Goal: Task Accomplishment & Management: Manage account settings

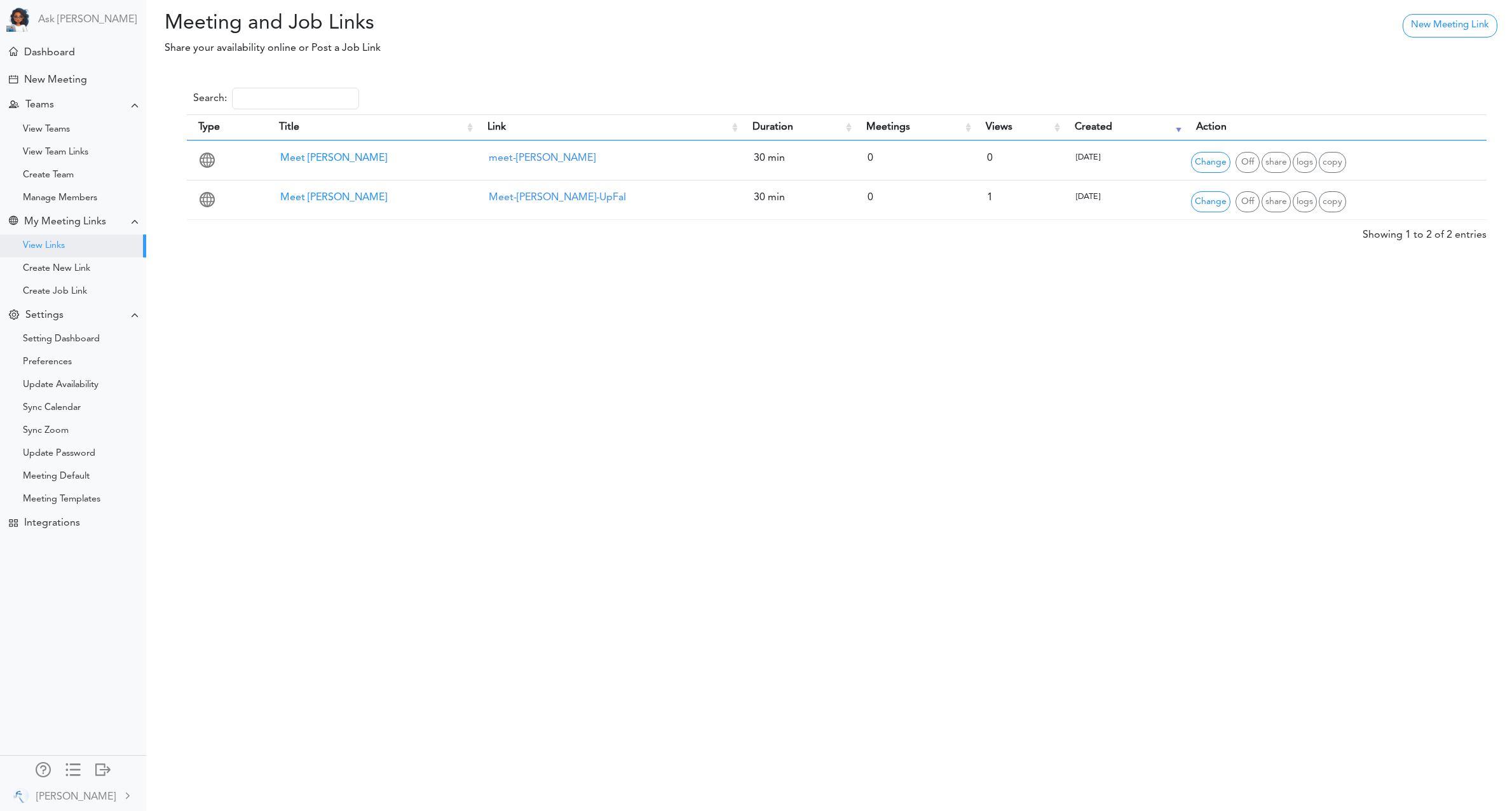
click at [394, 364] on div "Meeting and Job Links Share your availability online or Post a Job Link Process…" at bounding box center [756, 406] width 1512 height 811
click at [62, 16] on link "Ask [PERSON_NAME]" at bounding box center [87, 20] width 99 height 12
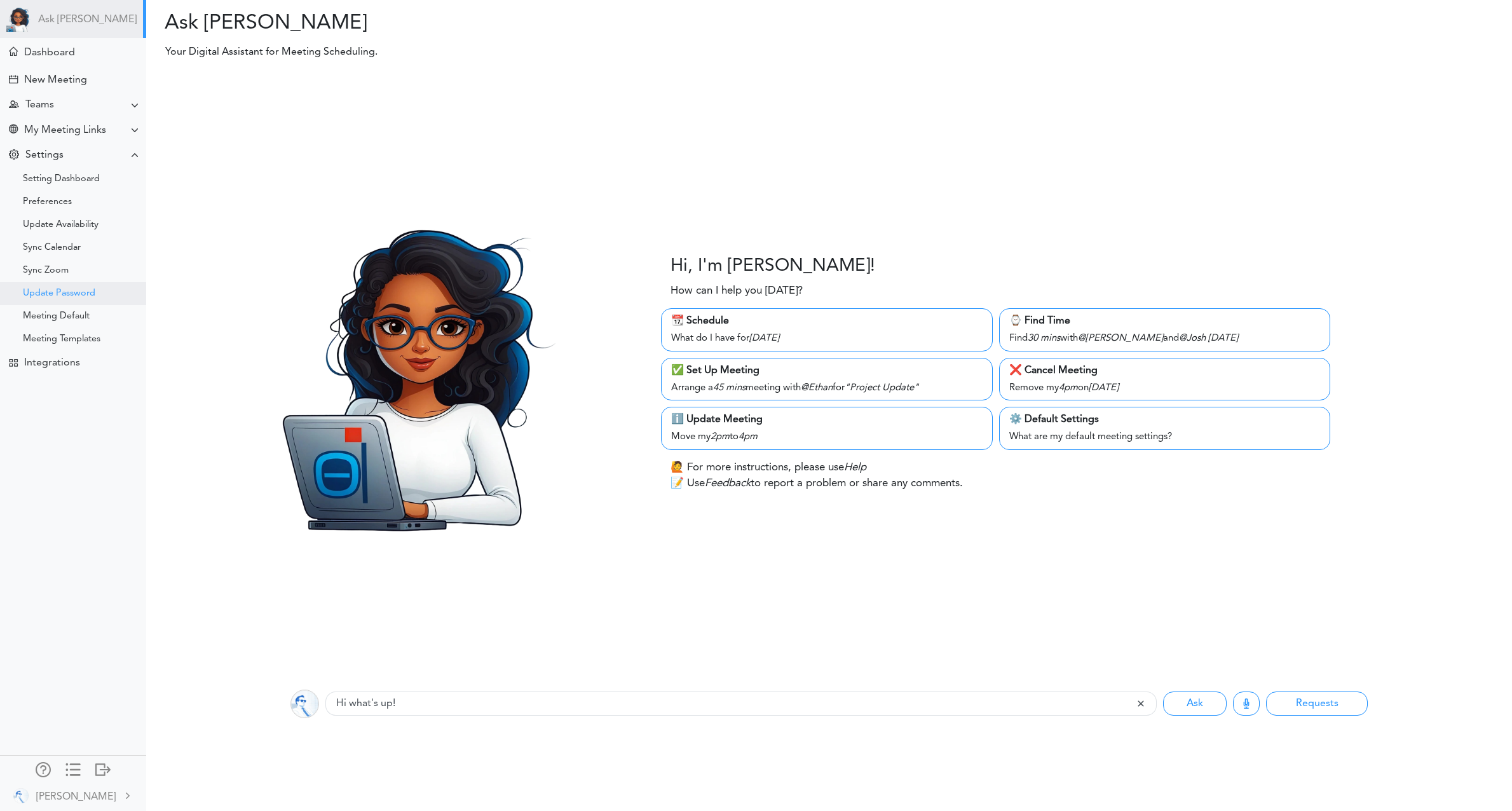
click at [64, 296] on div "Update Password" at bounding box center [60, 294] width 73 height 7
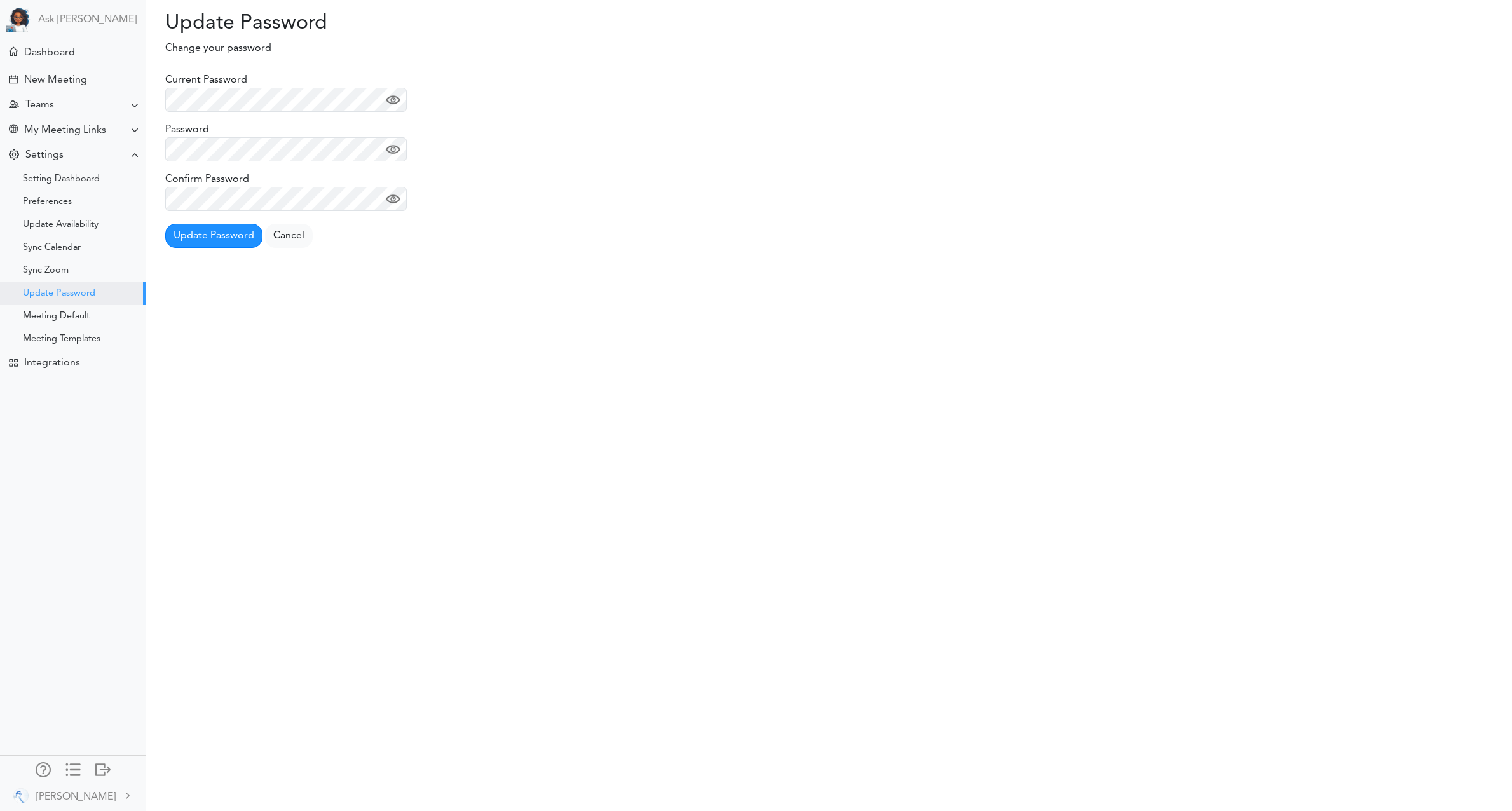
click at [54, 291] on div "Update Password" at bounding box center [60, 294] width 73 height 7
click at [190, 78] on label "Current Password" at bounding box center [204, 80] width 82 height 15
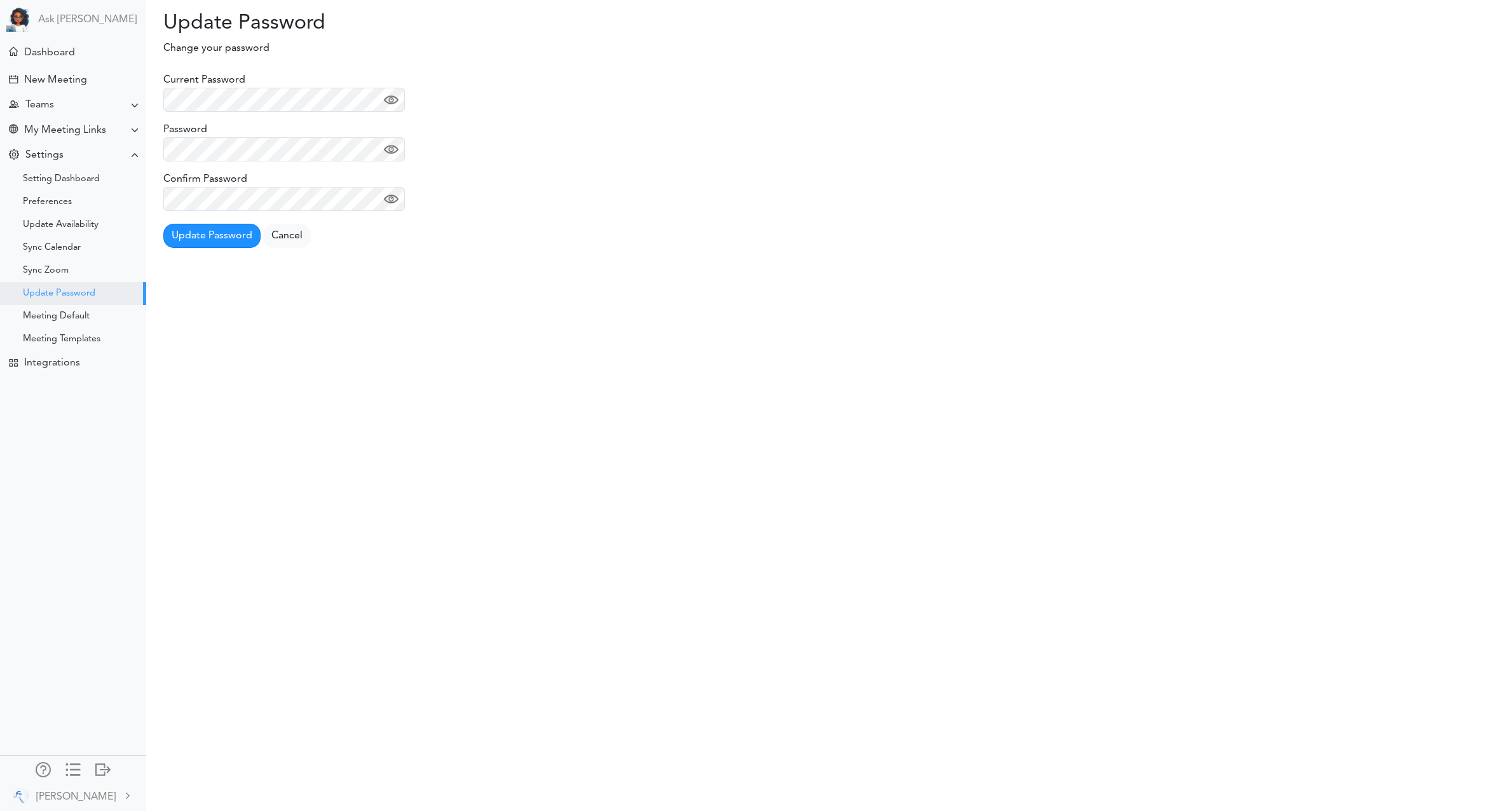
click at [181, 126] on label "Password" at bounding box center [185, 129] width 44 height 15
drag, startPoint x: 166, startPoint y: 21, endPoint x: 298, endPoint y: 42, distance: 133.7
click at [298, 42] on div "Update Password Processing... Please wait. Change your password" at bounding box center [827, 28] width 1366 height 56
click at [200, 21] on h2 "Update Password" at bounding box center [481, 23] width 674 height 24
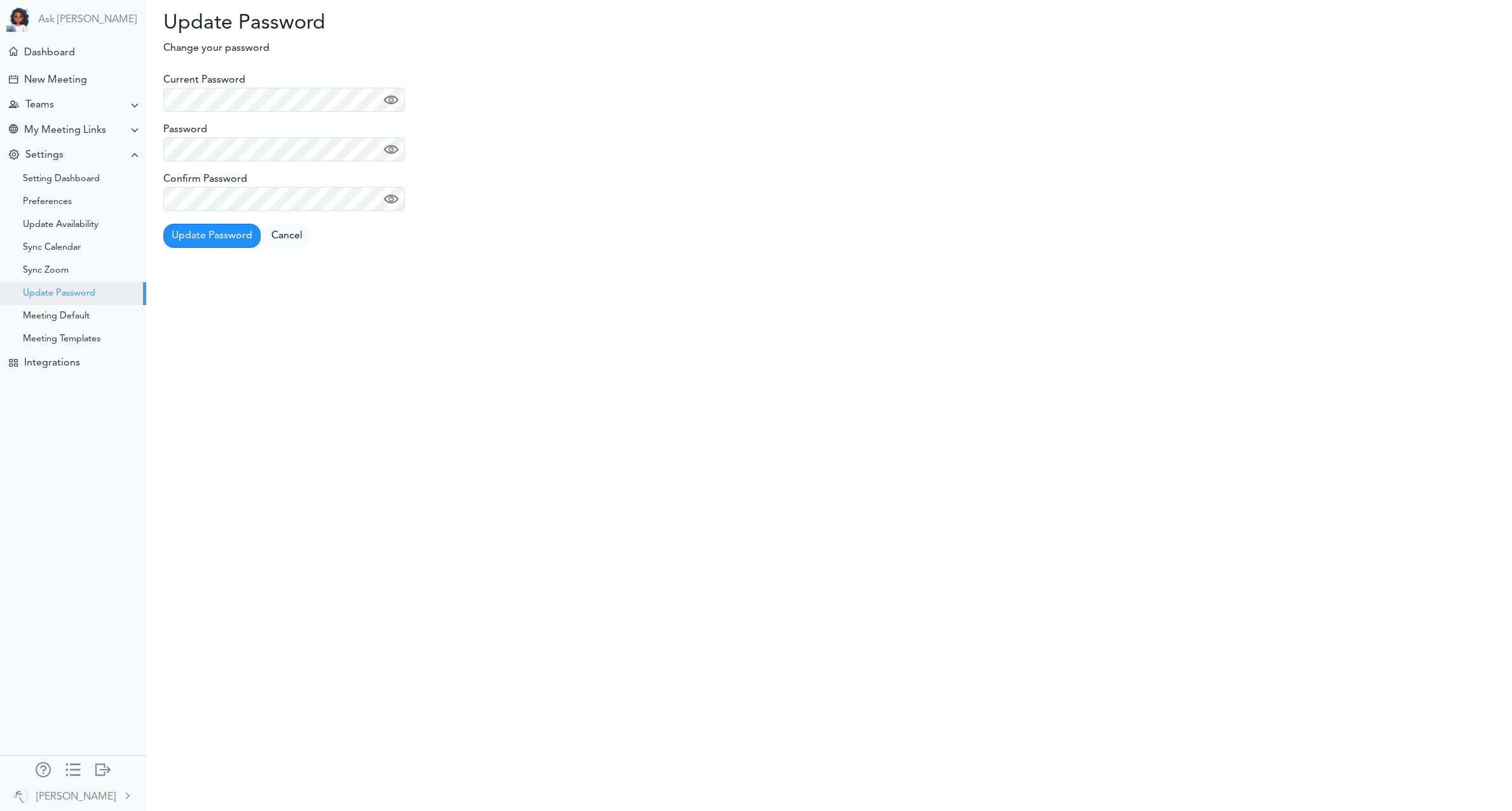
click at [197, 42] on div "Update Password Processing... Please wait. Change your password" at bounding box center [827, 28] width 1366 height 56
click at [198, 43] on p "Change your password" at bounding box center [622, 48] width 956 height 15
click at [207, 46] on p "Change your password" at bounding box center [622, 48] width 956 height 15
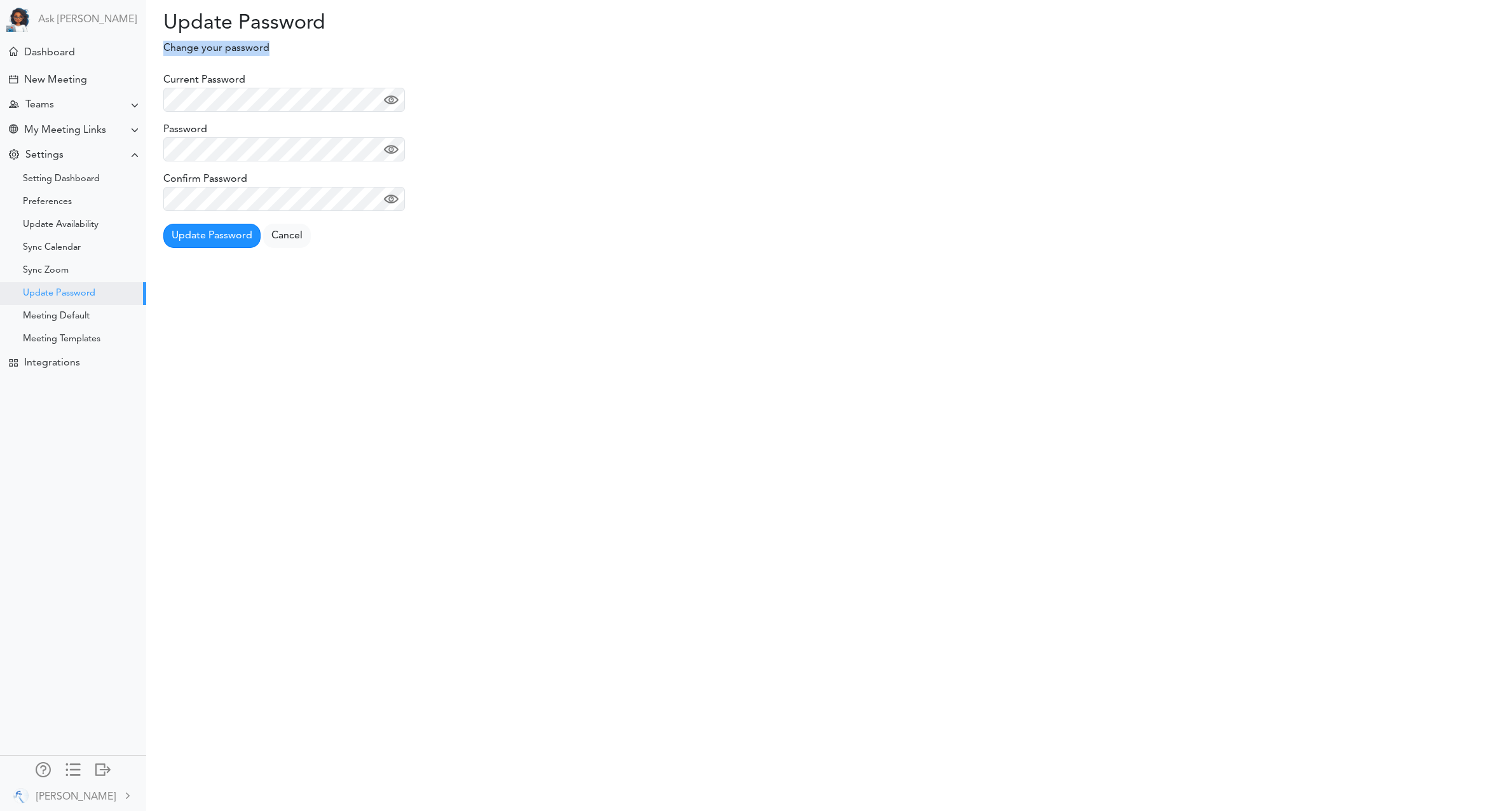
click at [207, 46] on p "Change your password" at bounding box center [622, 48] width 956 height 15
click at [90, 326] on div "Meeting Default" at bounding box center [73, 316] width 146 height 23
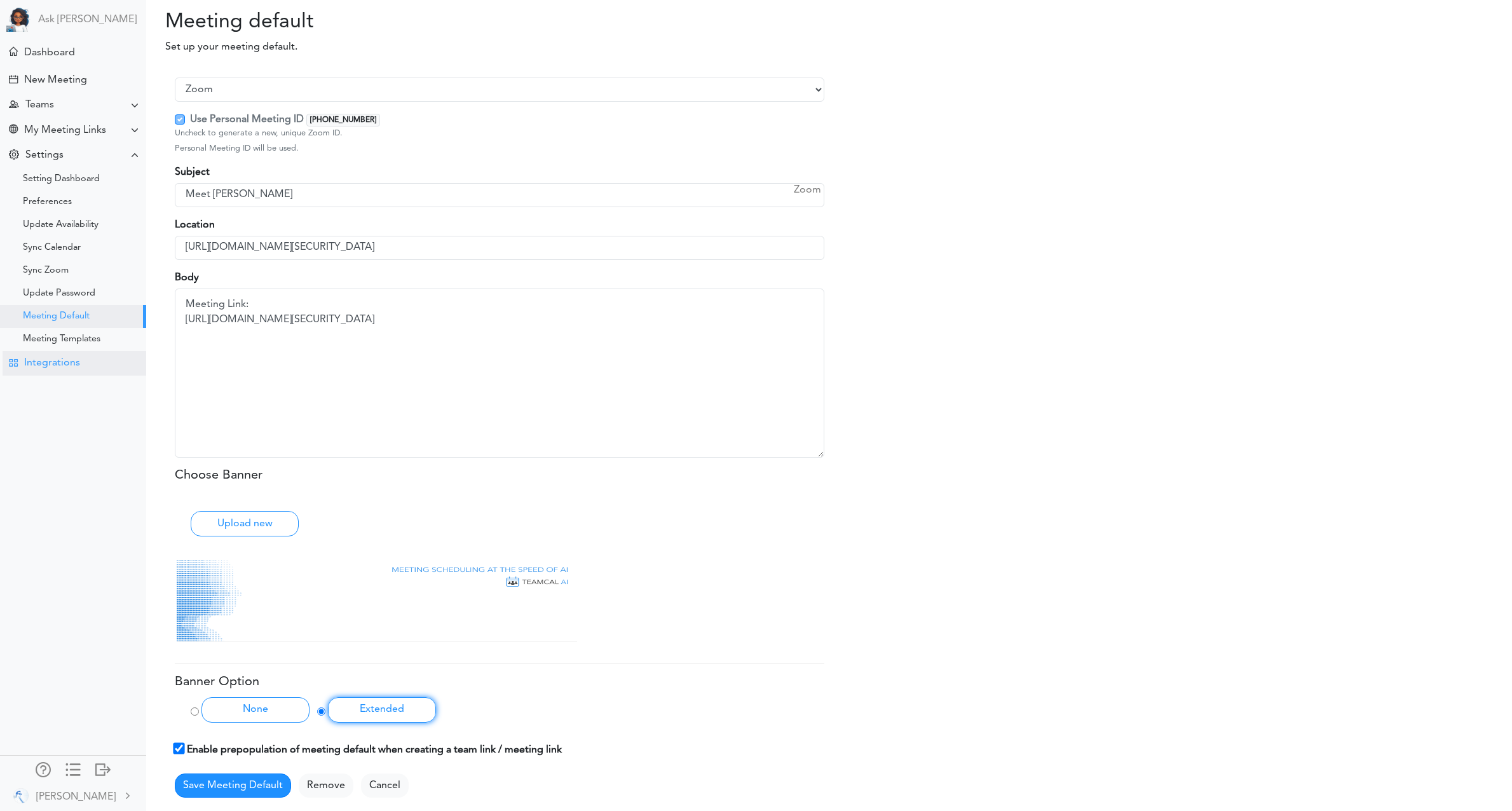
drag, startPoint x: 68, startPoint y: 337, endPoint x: 57, endPoint y: 373, distance: 37.6
click at [67, 338] on div "Meeting Templates" at bounding box center [62, 339] width 77 height 7
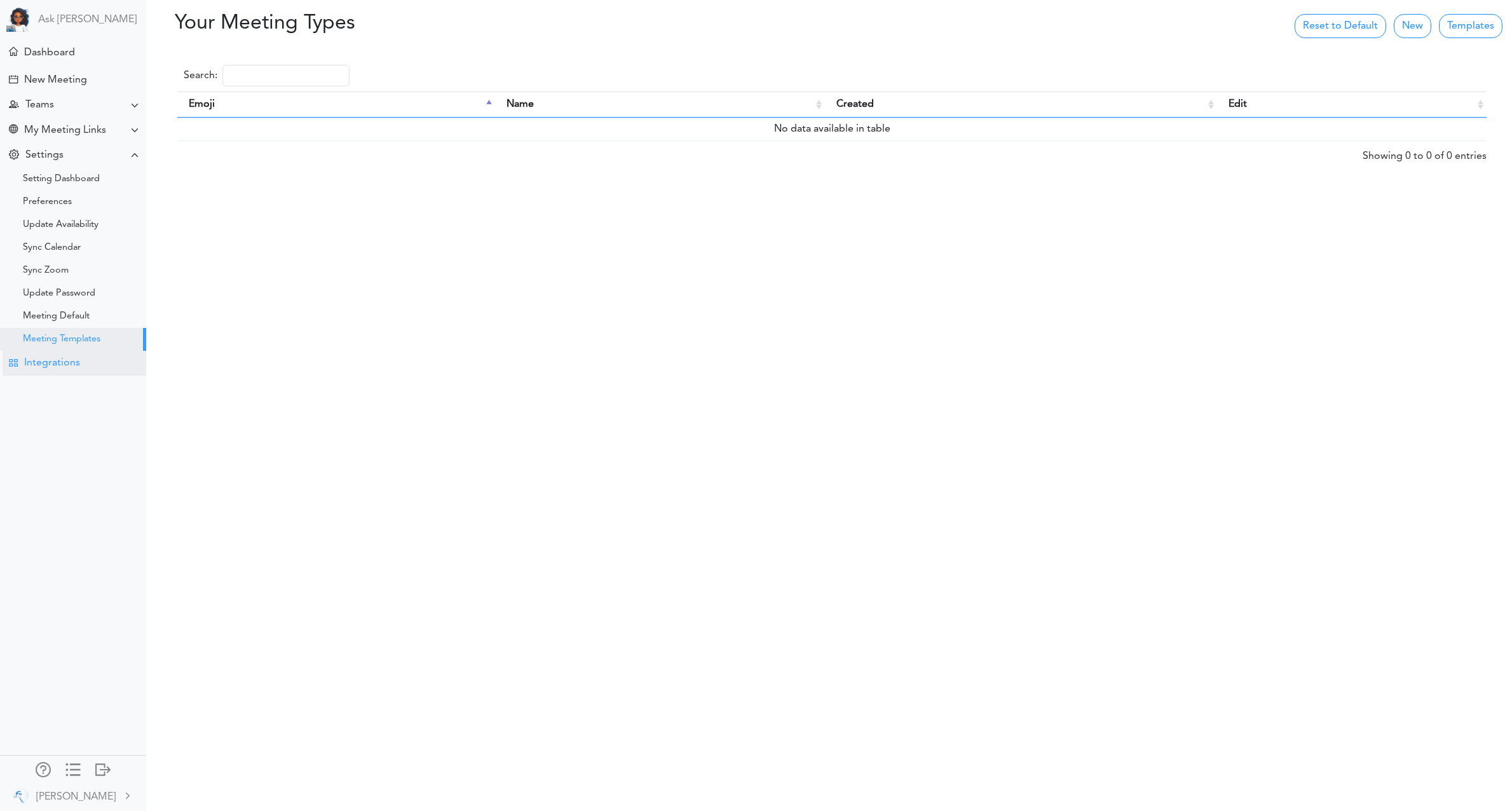
click at [38, 372] on div "Integrations" at bounding box center [74, 363] width 144 height 24
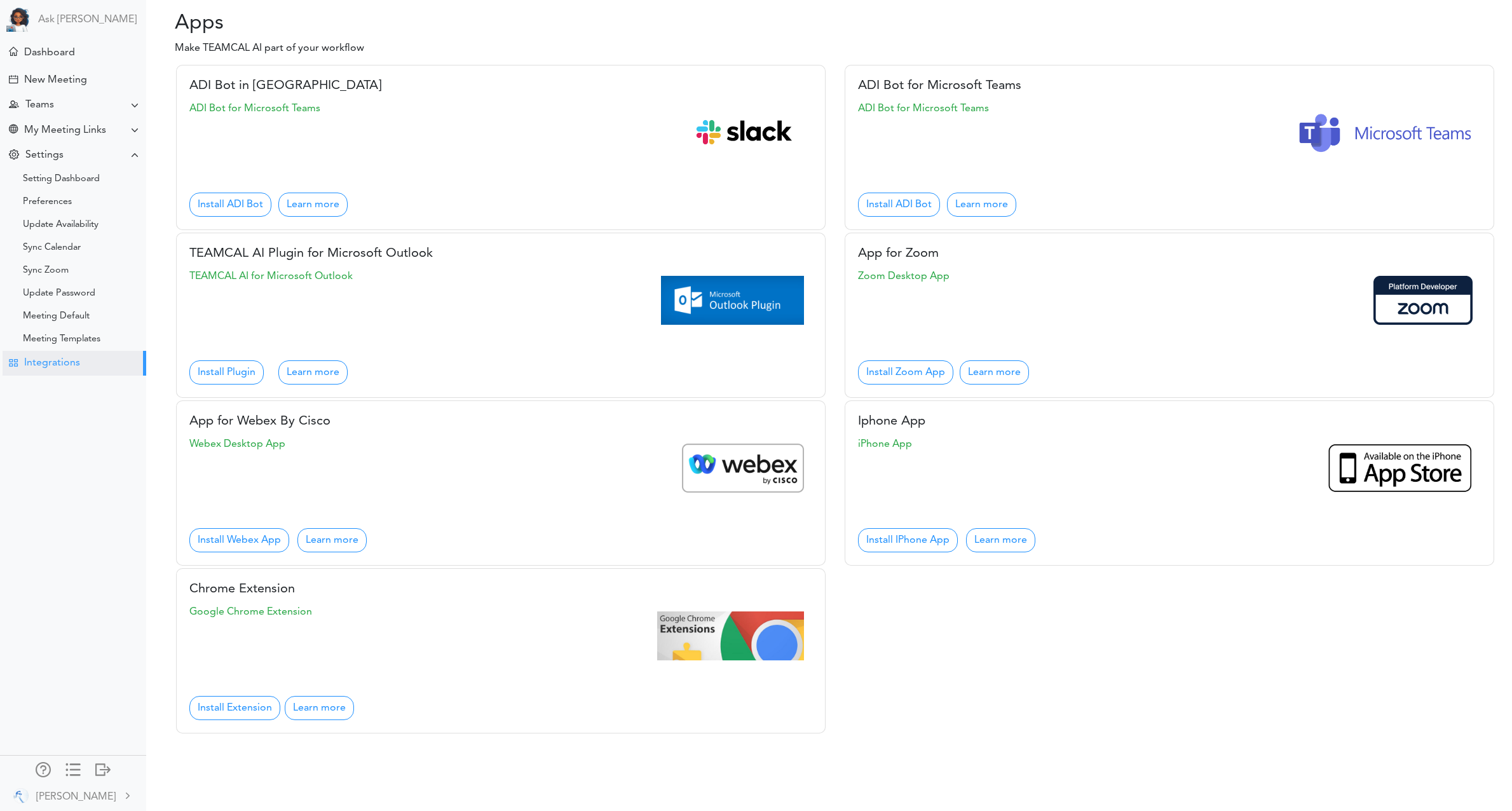
drag, startPoint x: 183, startPoint y: 22, endPoint x: 235, endPoint y: 50, distance: 59.1
click at [244, 29] on h2 "Apps" at bounding box center [488, 23] width 664 height 24
click at [234, 52] on div "ADI Bot in Slack ADI Bot for Microsoft Teams Install ADI Bot Learn more ADI Bot…" at bounding box center [829, 394] width 1366 height 701
click at [60, 110] on div "Teams" at bounding box center [74, 105] width 144 height 24
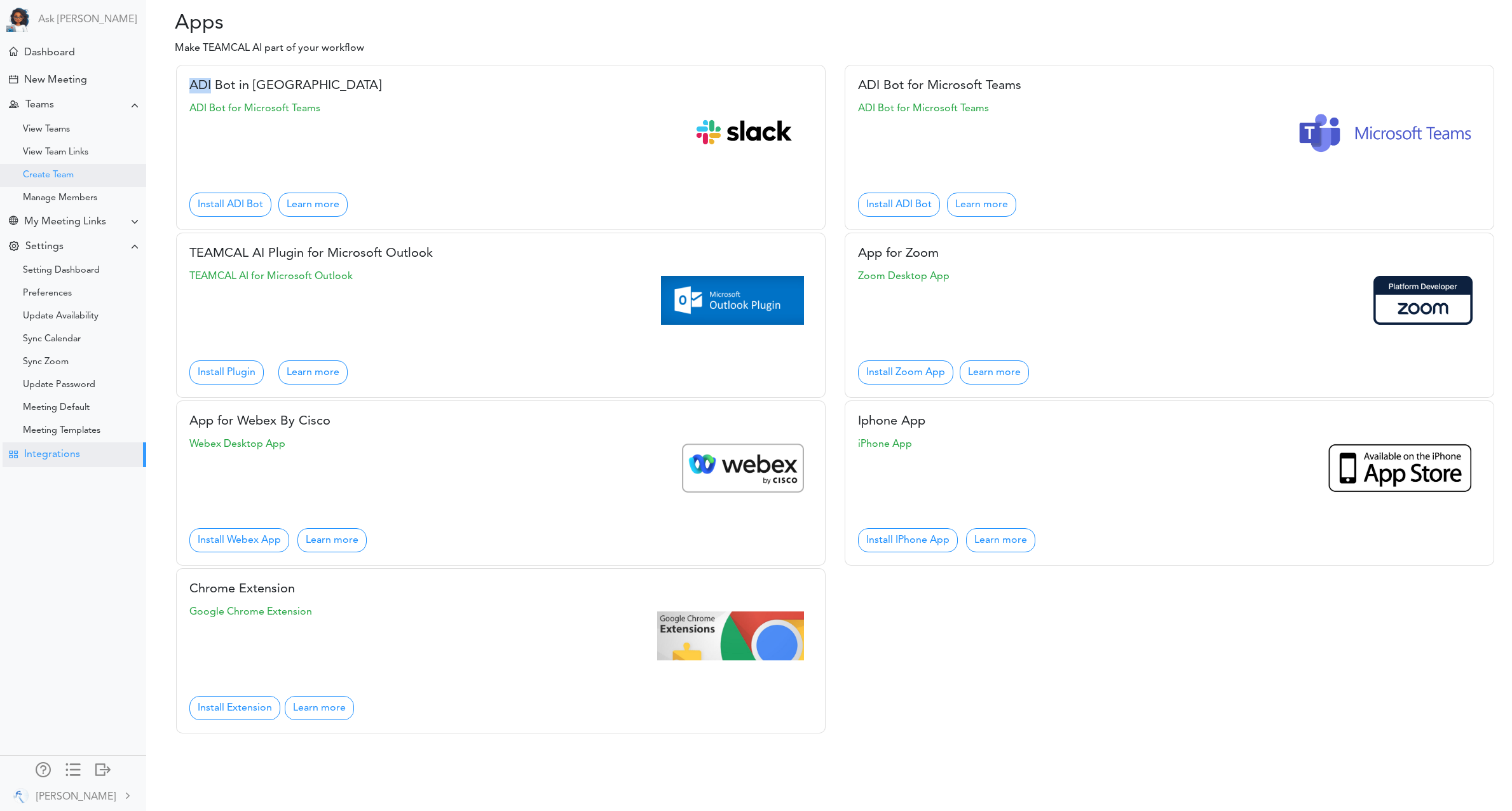
click at [46, 176] on div "Create Team" at bounding box center [48, 175] width 51 height 7
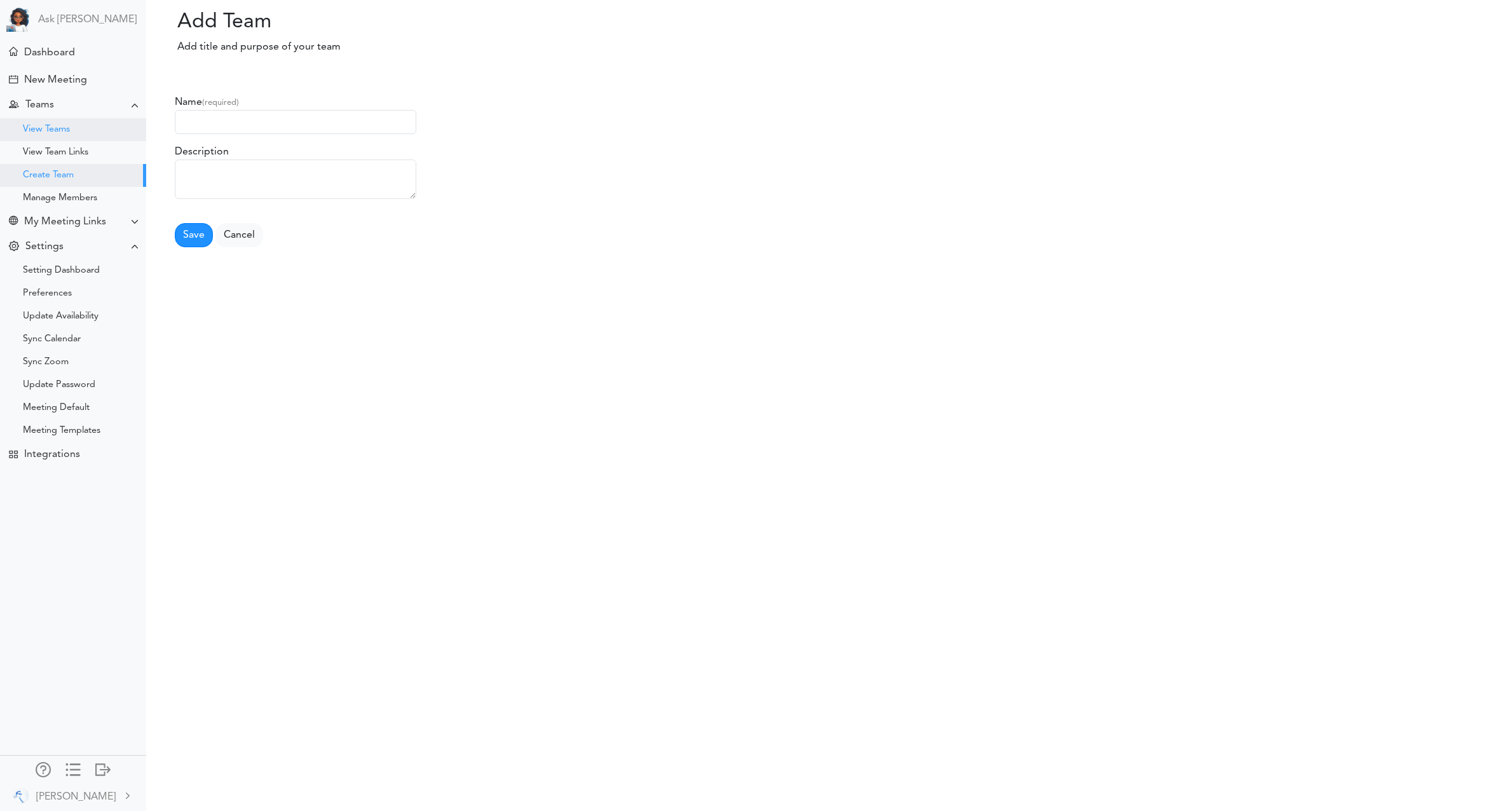
click at [73, 126] on div "View Teams" at bounding box center [73, 130] width 146 height 23
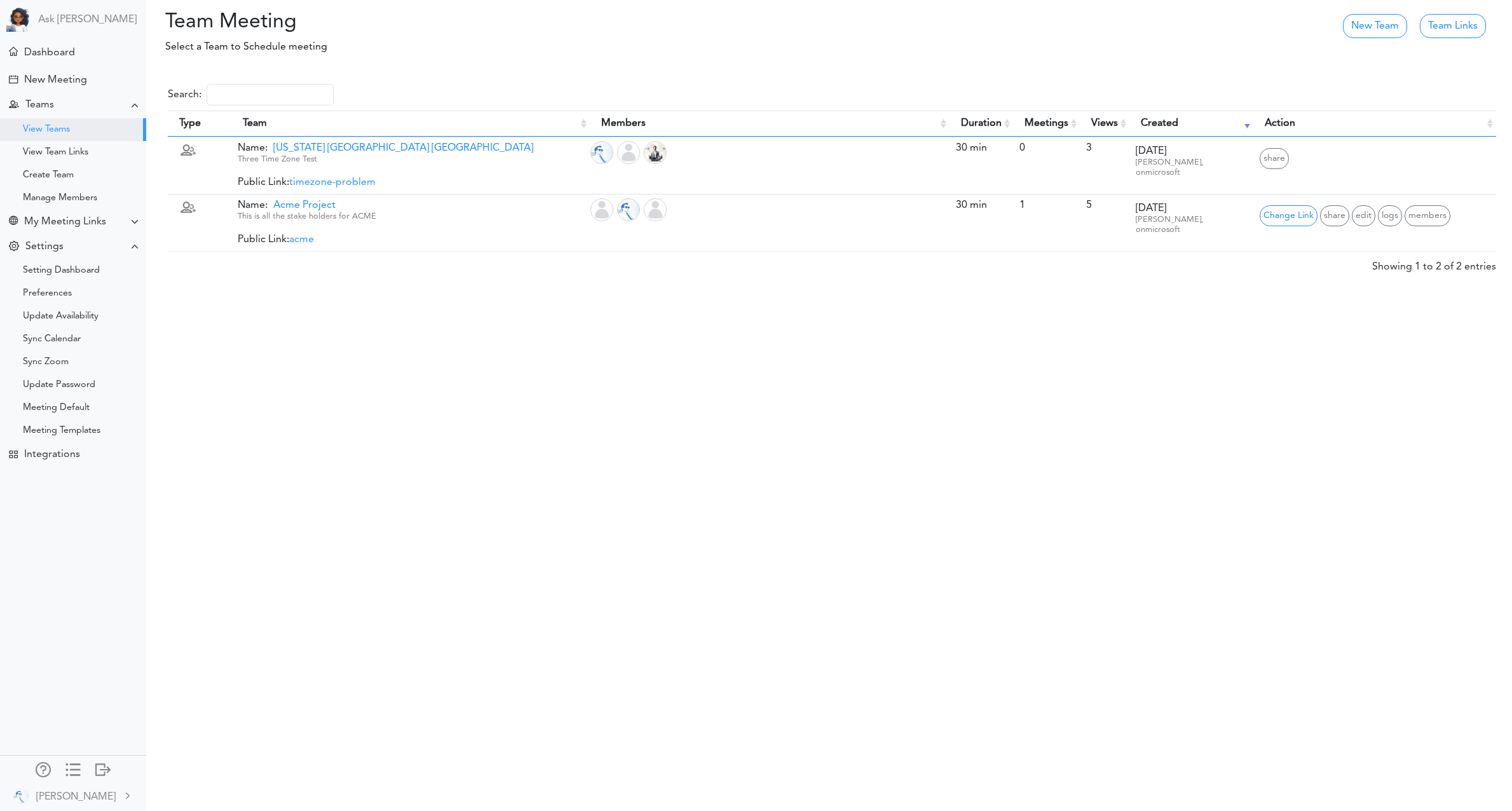
drag, startPoint x: 237, startPoint y: 12, endPoint x: 236, endPoint y: 56, distance: 44.0
click at [236, 15] on h2 "Team Meeting" at bounding box center [367, 22] width 443 height 24
drag, startPoint x: 237, startPoint y: 53, endPoint x: 394, endPoint y: 50, distance: 157.0
click at [242, 53] on p "Select a Team to Schedule meeting" at bounding box center [634, 47] width 956 height 15
drag, startPoint x: 947, startPoint y: 25, endPoint x: 1284, endPoint y: 34, distance: 337.1
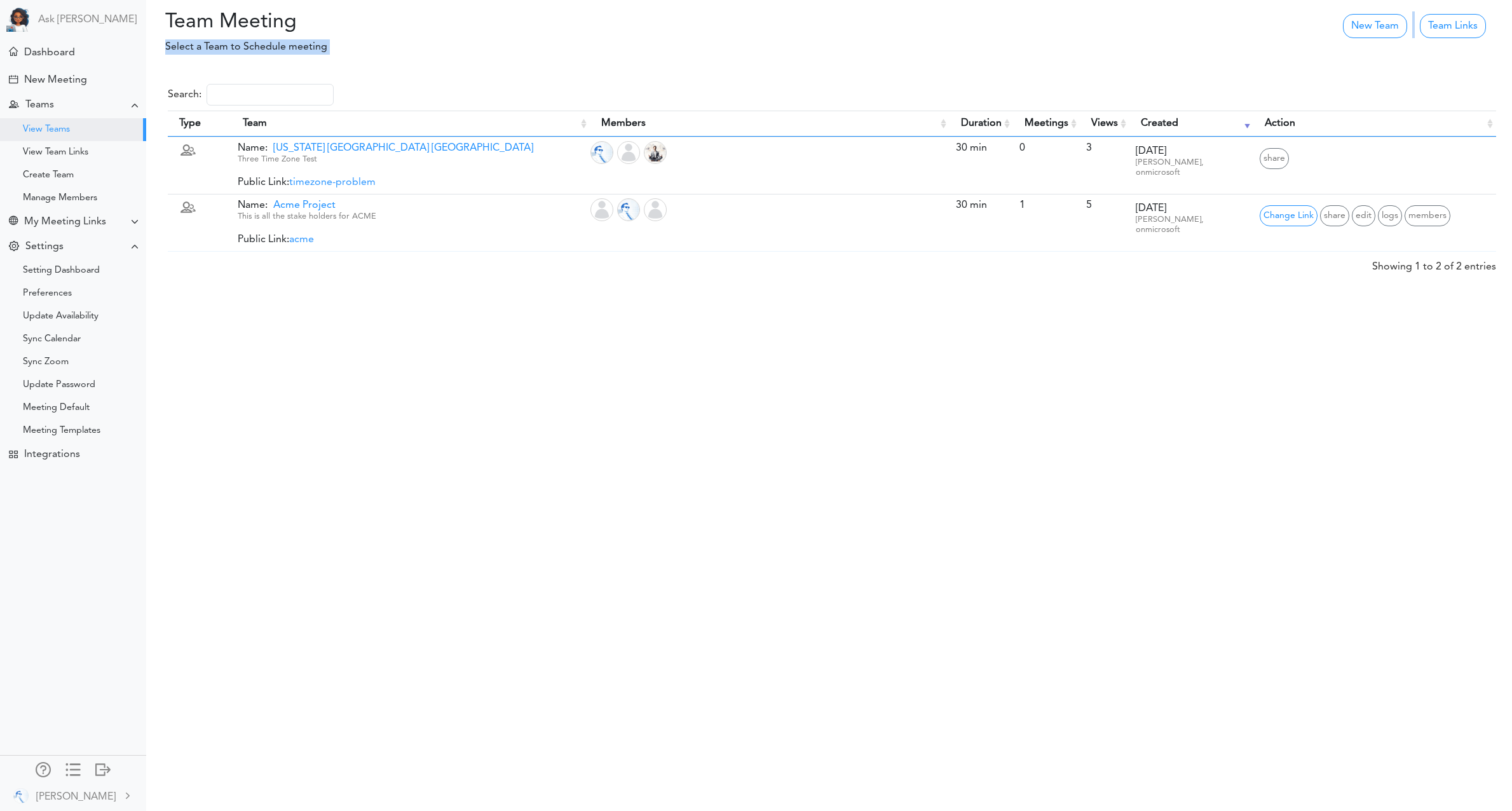
click at [699, 73] on div "Team Meeting Processing...please wait. New Team Team Links Select a Team to Sch…" at bounding box center [756, 406] width 1512 height 811
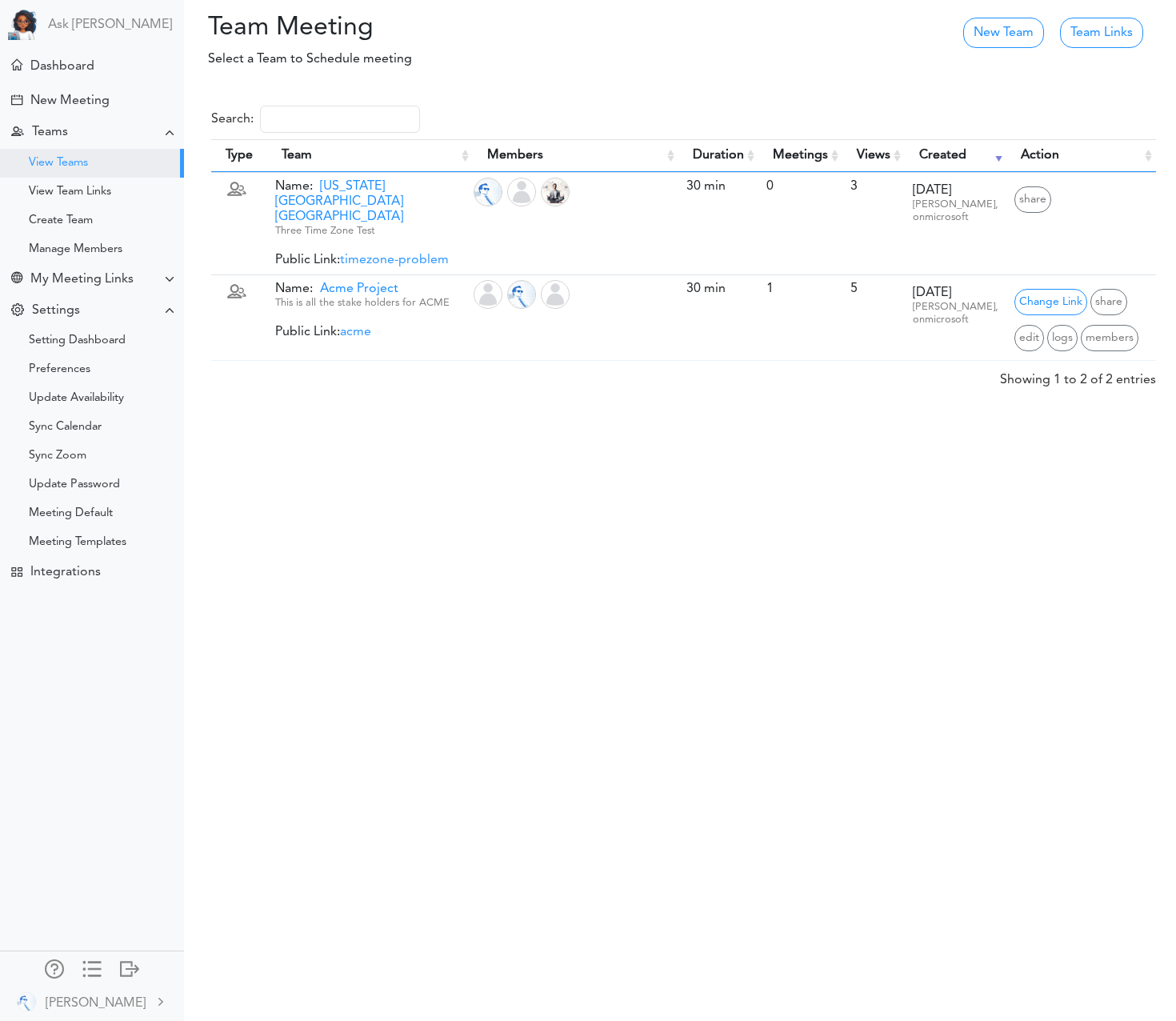
click at [680, 559] on div "Team Meeting Processing...please wait. New Team Team Links Select a Team to Sch…" at bounding box center [588, 510] width 1176 height 1021
